Goal: Task Accomplishment & Management: Manage account settings

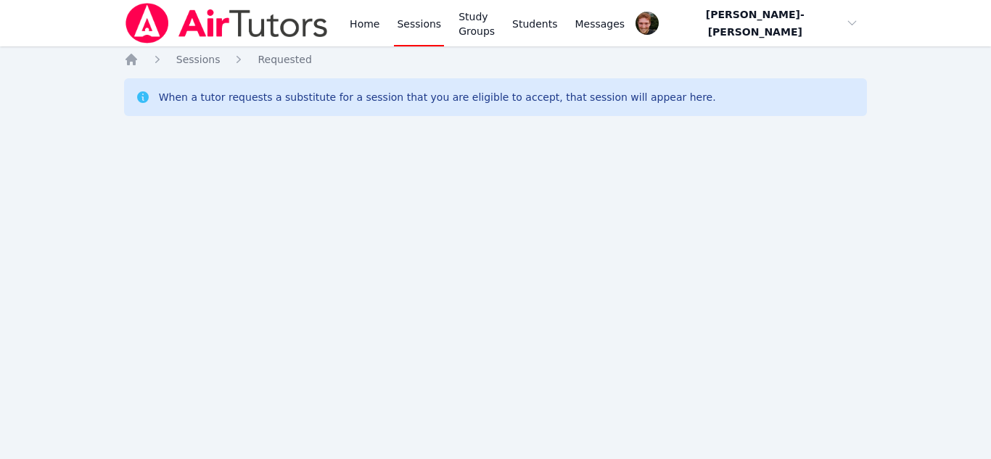
click at [461, 241] on div "Home Sessions Study Groups Students Messages Open user menu Vincent Astray-Cane…" at bounding box center [495, 229] width 991 height 459
